Goal: Task Accomplishment & Management: Manage account settings

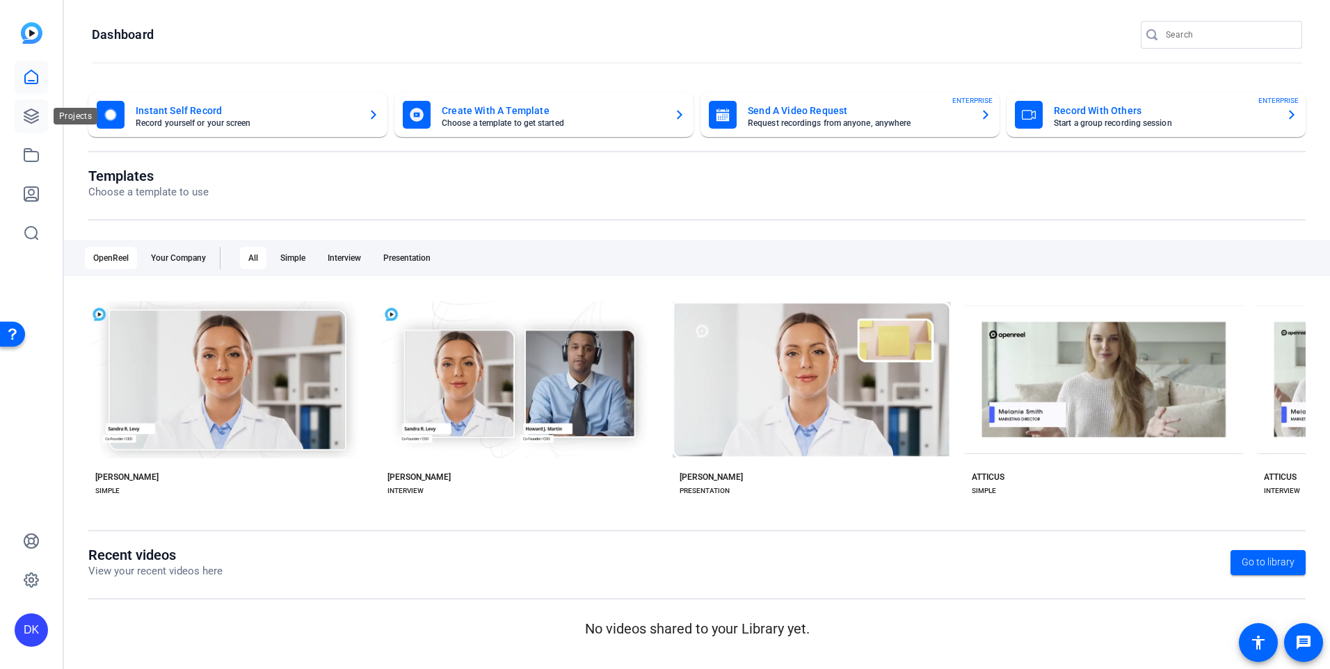
click at [25, 118] on icon at bounding box center [31, 116] width 17 height 17
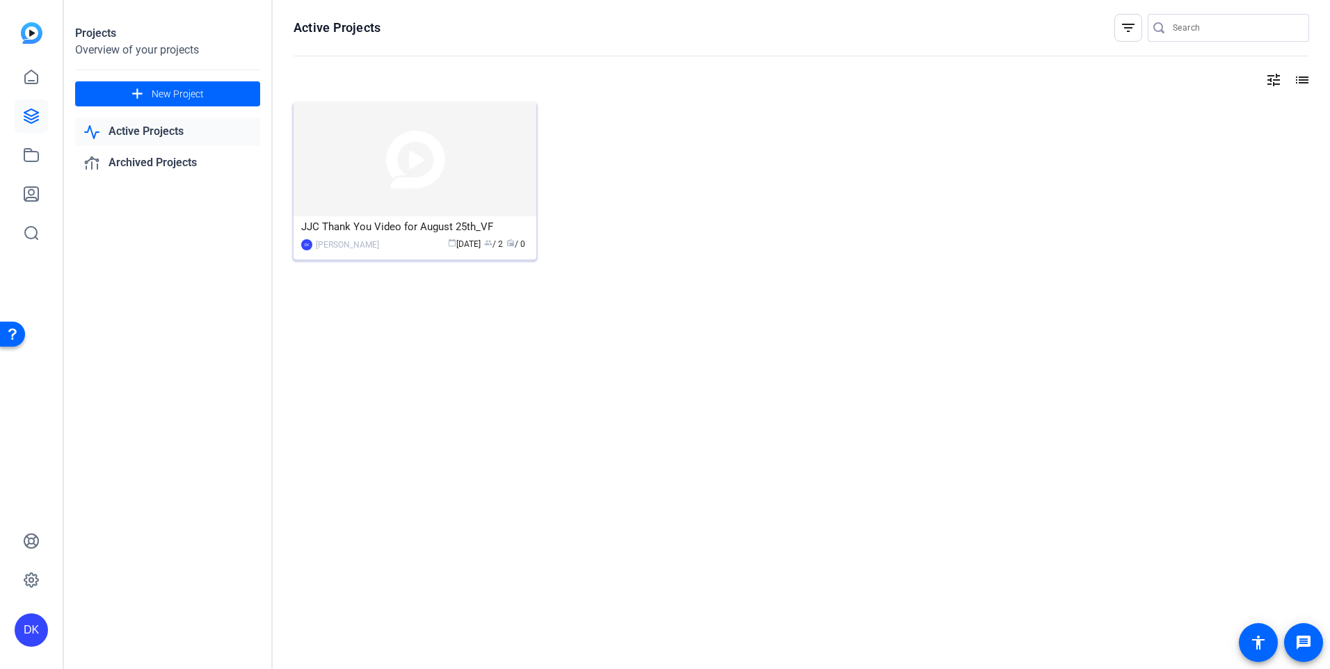
click at [401, 195] on img at bounding box center [414, 159] width 243 height 114
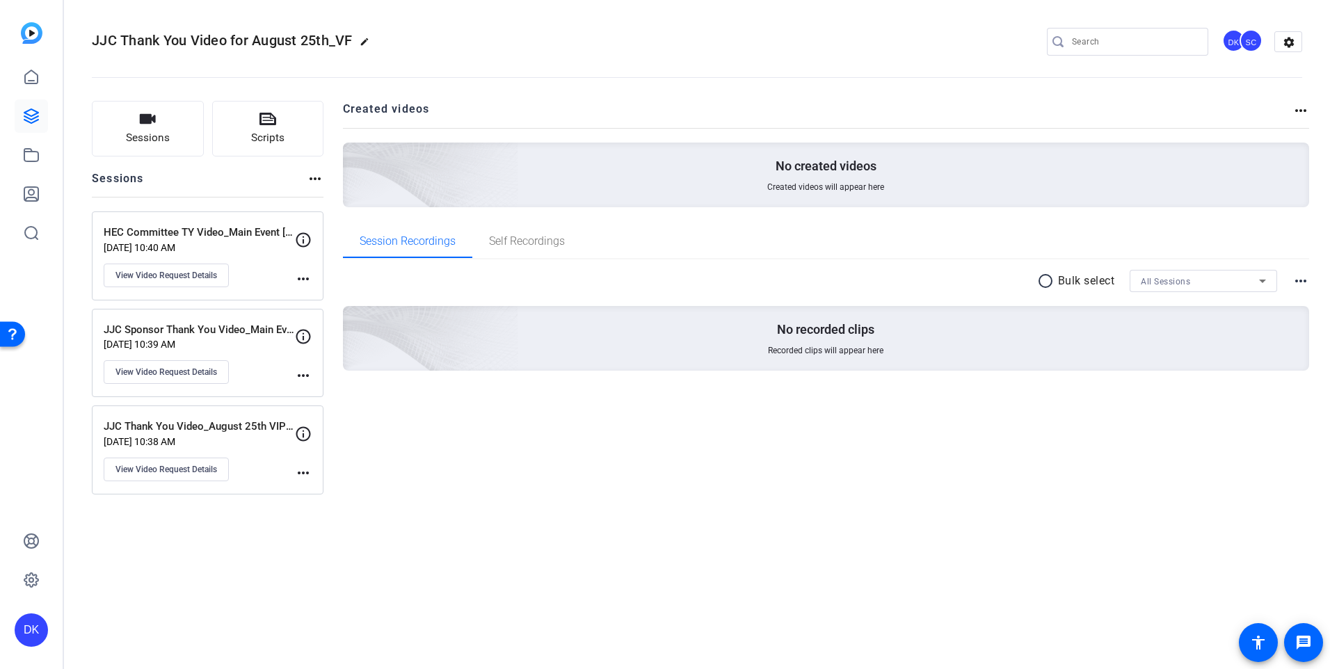
click at [369, 40] on mat-icon "edit" at bounding box center [368, 45] width 17 height 17
click at [120, 40] on input "JJC Thank You Video for August 25th_VF" at bounding box center [148, 41] width 91 height 17
type input "Thank You Video for August 25th_VF"
click at [318, 40] on div "Thank You Video for August 25th_VF check_circle clear DK SC settings" at bounding box center [697, 41] width 1210 height 21
click at [218, 40] on span "check_circle" at bounding box center [217, 41] width 17 height 17
